Goal: Information Seeking & Learning: Learn about a topic

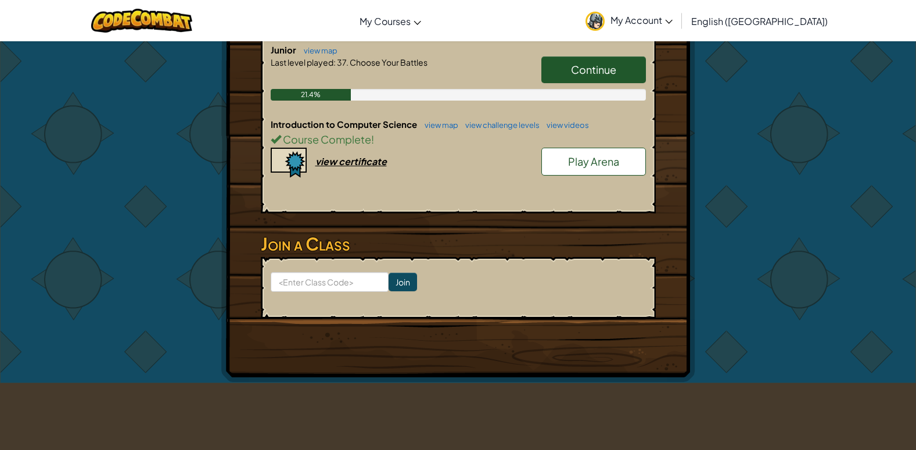
scroll to position [291, 0]
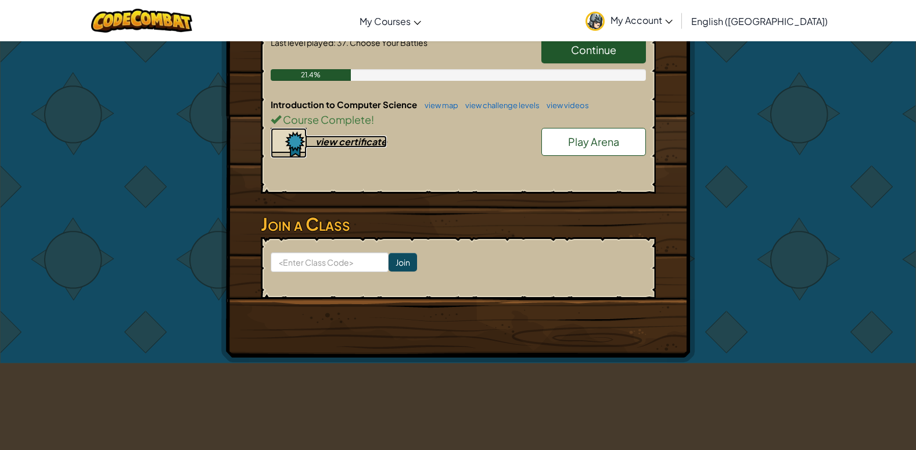
click at [342, 142] on div "view certificate" at bounding box center [351, 141] width 71 height 12
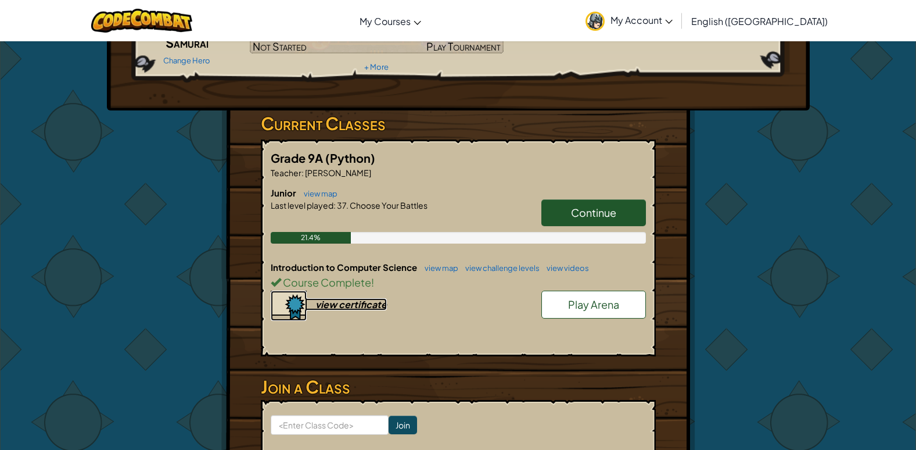
scroll to position [116, 0]
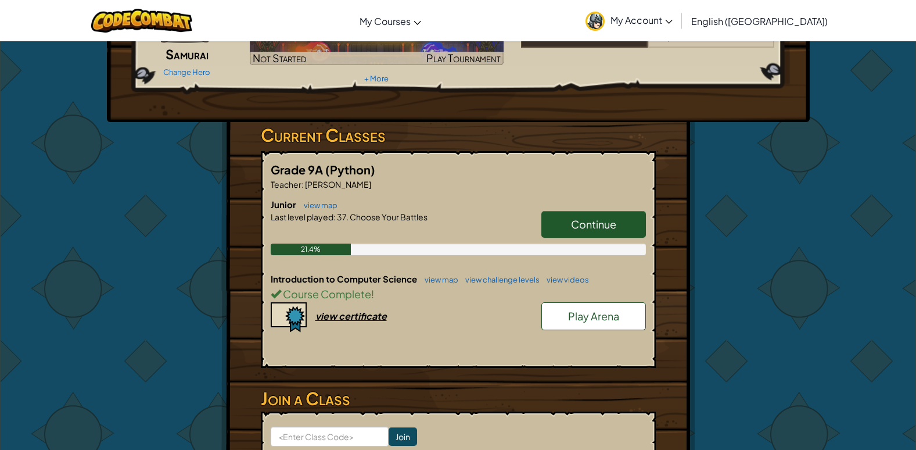
click at [592, 223] on span "Continue" at bounding box center [593, 223] width 45 height 13
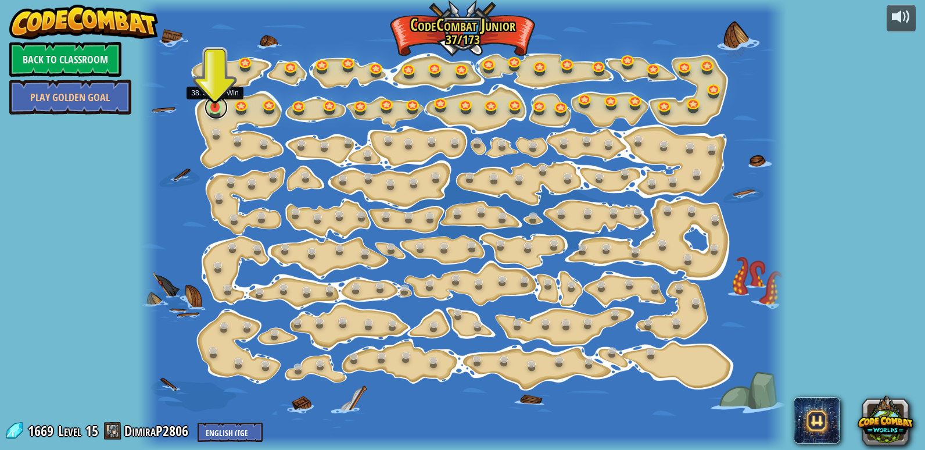
click at [217, 110] on link at bounding box center [216, 107] width 23 height 23
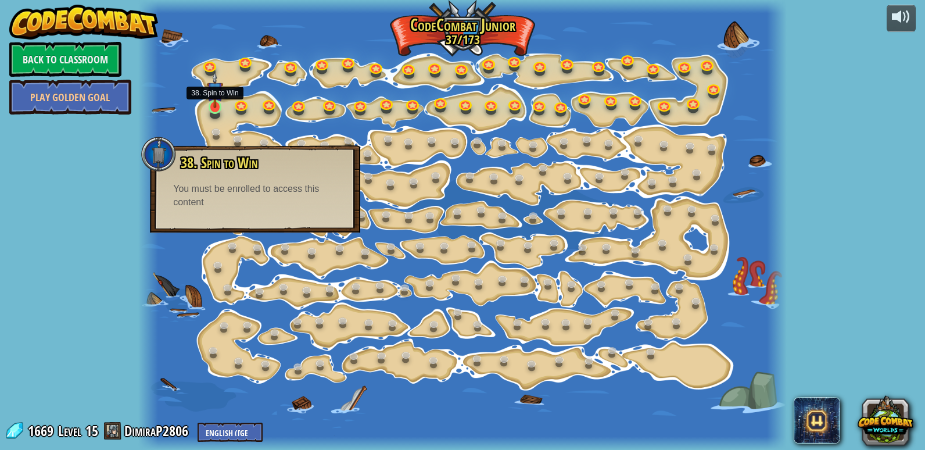
click at [218, 105] on img at bounding box center [215, 89] width 16 height 37
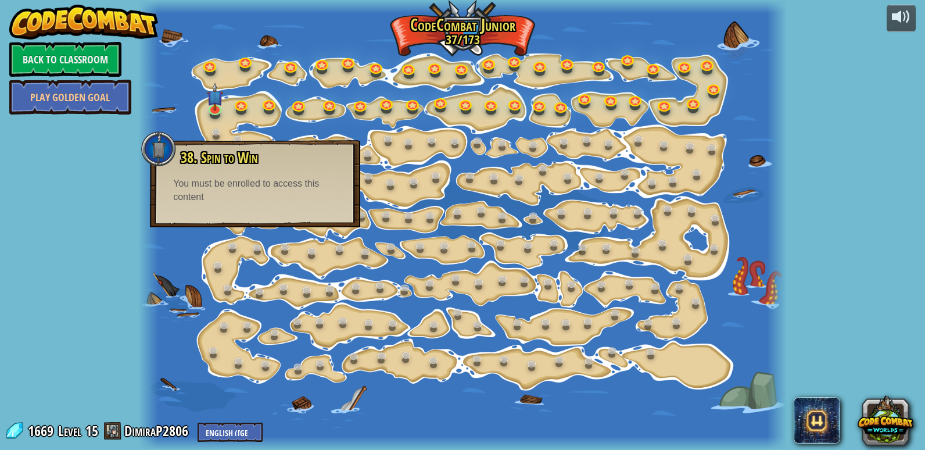
click at [184, 205] on div "38. Spin to Win Use spin to hit everything around you. You must be enrolled to …" at bounding box center [255, 183] width 210 height 87
click at [195, 242] on div at bounding box center [462, 225] width 649 height 450
